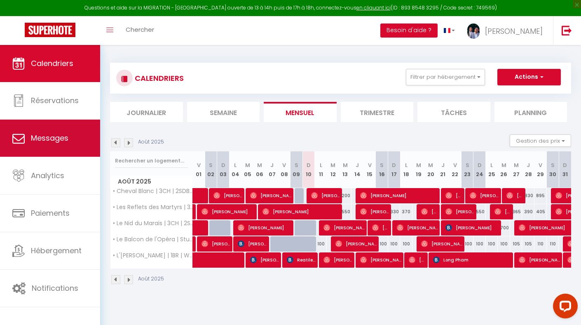
click at [27, 136] on link "Messages" at bounding box center [50, 137] width 100 height 37
select select "message"
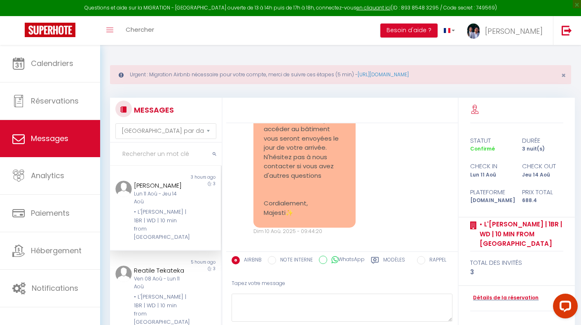
scroll to position [1343, 0]
click at [152, 194] on div "Lun 11 Aoû - Jeu 14 Aoû" at bounding box center [161, 198] width 54 height 16
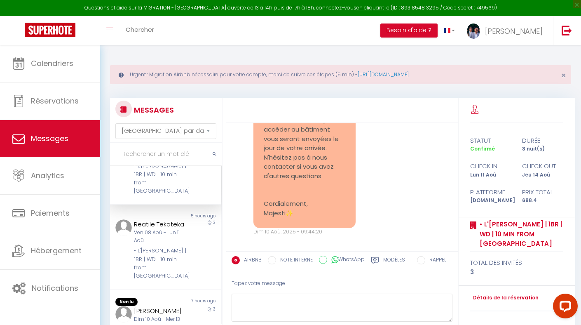
scroll to position [86, 0]
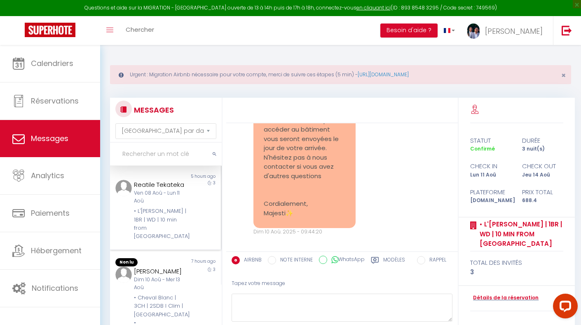
click at [177, 207] on div "• L'[PERSON_NAME] | 1BR | WD | 10 min from [GEOGRAPHIC_DATA]" at bounding box center [161, 224] width 54 height 34
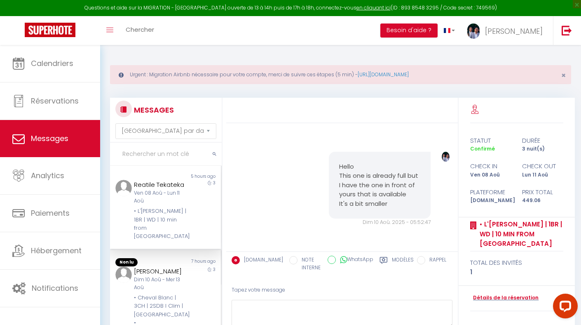
click at [162, 266] on div "[PERSON_NAME]" at bounding box center [161, 271] width 54 height 10
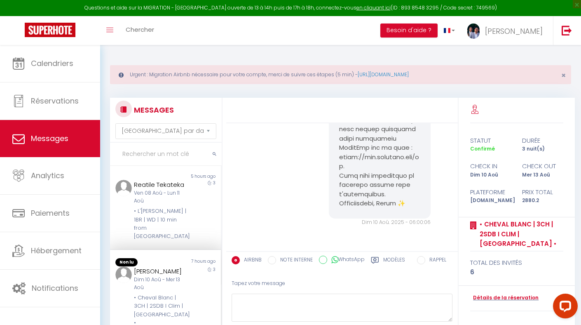
scroll to position [2636, 0]
click at [182, 207] on div "• L'[PERSON_NAME] | 1BR | WD | 10 min from [GEOGRAPHIC_DATA]" at bounding box center [161, 224] width 54 height 34
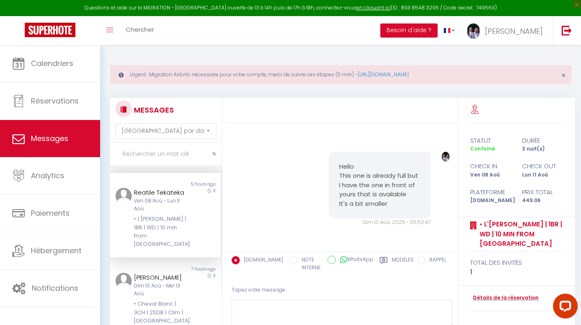
scroll to position [10, 0]
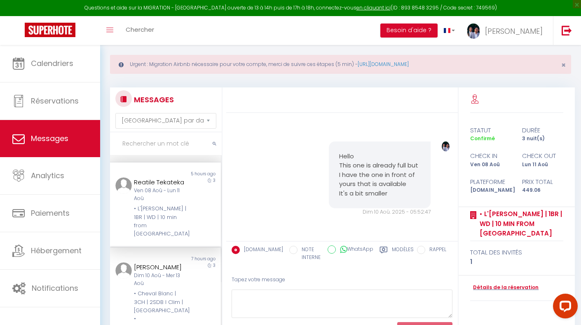
click at [168, 262] on div "[PERSON_NAME]" at bounding box center [161, 267] width 54 height 10
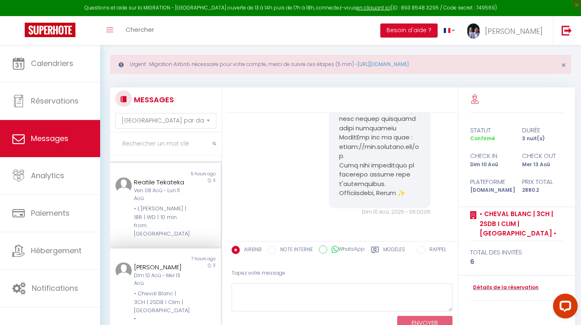
click at [181, 204] on div "• L'[PERSON_NAME] | 1BR | WD | 10 min from [GEOGRAPHIC_DATA]" at bounding box center [161, 221] width 54 height 34
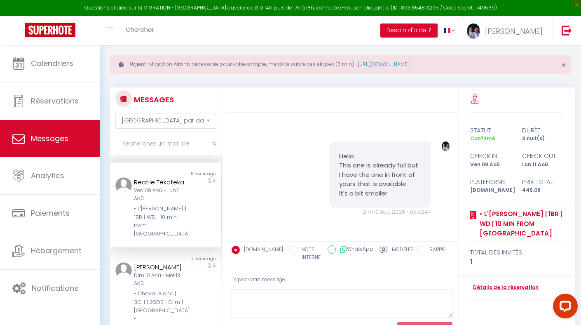
scroll to position [4104, 0]
click at [49, 142] on span "Messages" at bounding box center [49, 138] width 37 height 10
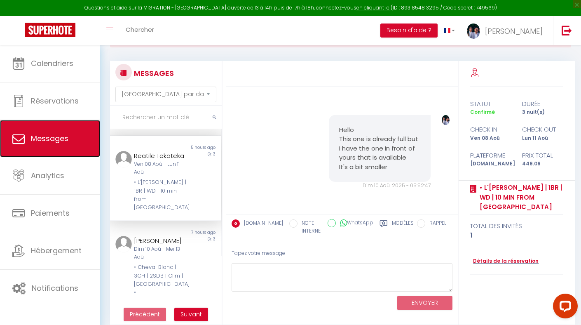
scroll to position [38, 0]
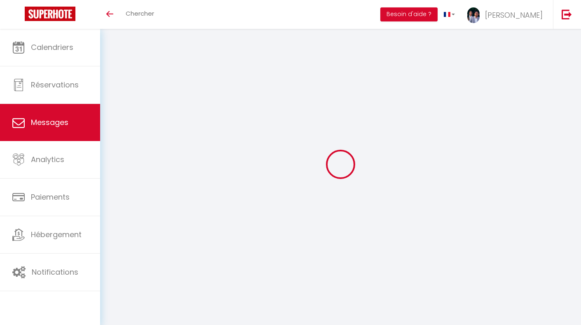
select select "message"
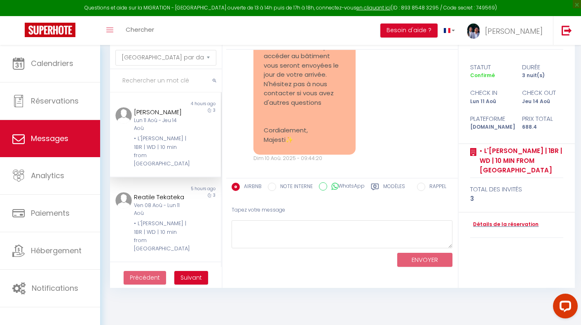
click at [169, 120] on div "Lun 11 Aoû - Jeu 14 Aoû" at bounding box center [161, 125] width 54 height 16
